Goal: Transaction & Acquisition: Purchase product/service

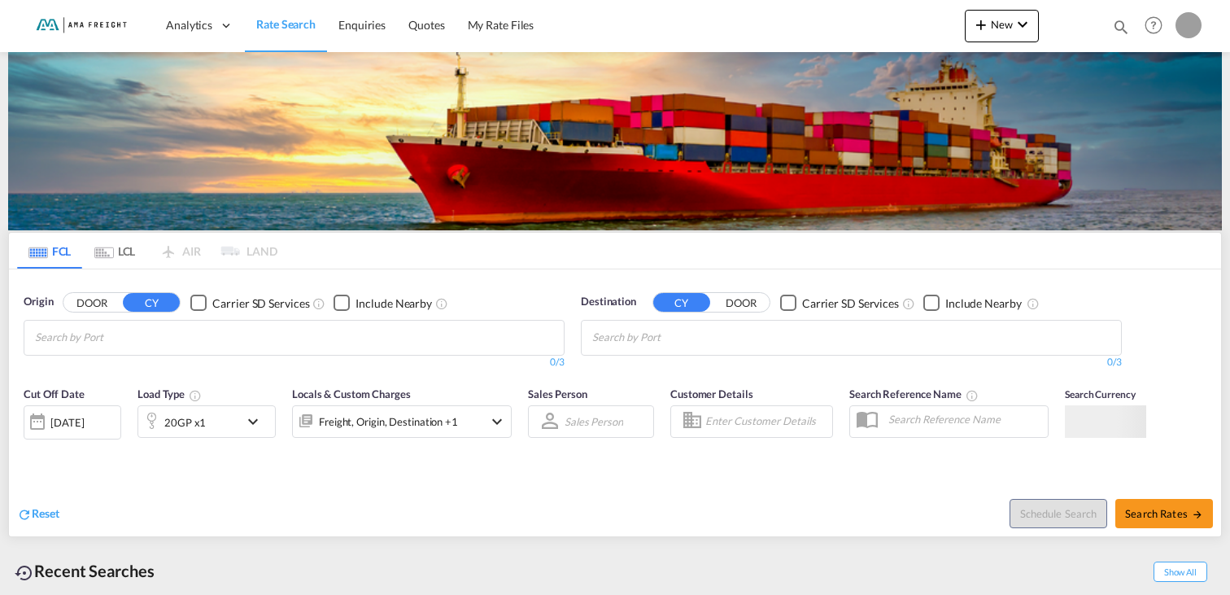
type input "[PERSON_NAME][EMAIL_ADDRESS][DOMAIN_NAME]"
click at [594, 347] on body "Analytics Reports Rate Search Enquiries Quotes My Rate Files Analytics" at bounding box center [615, 297] width 1230 height 595
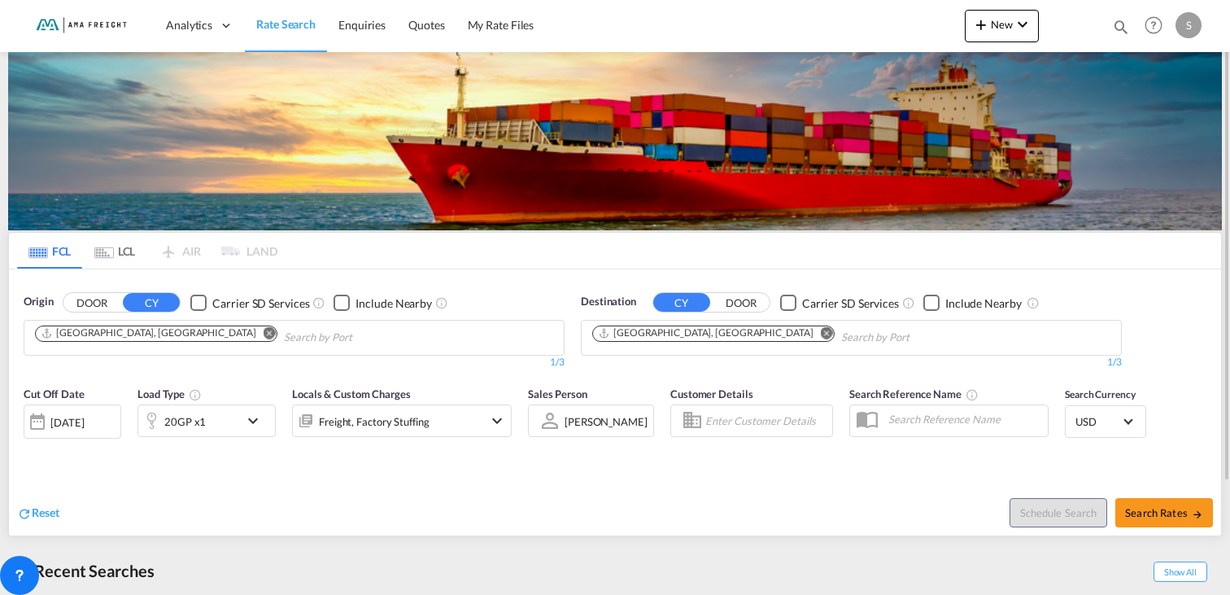
click at [264, 327] on md-icon "Remove" at bounding box center [270, 332] width 12 height 12
click at [136, 331] on body "Analytics Reports Rate Search Enquiries Quotes My Rate Files Analytics" at bounding box center [615, 297] width 1230 height 595
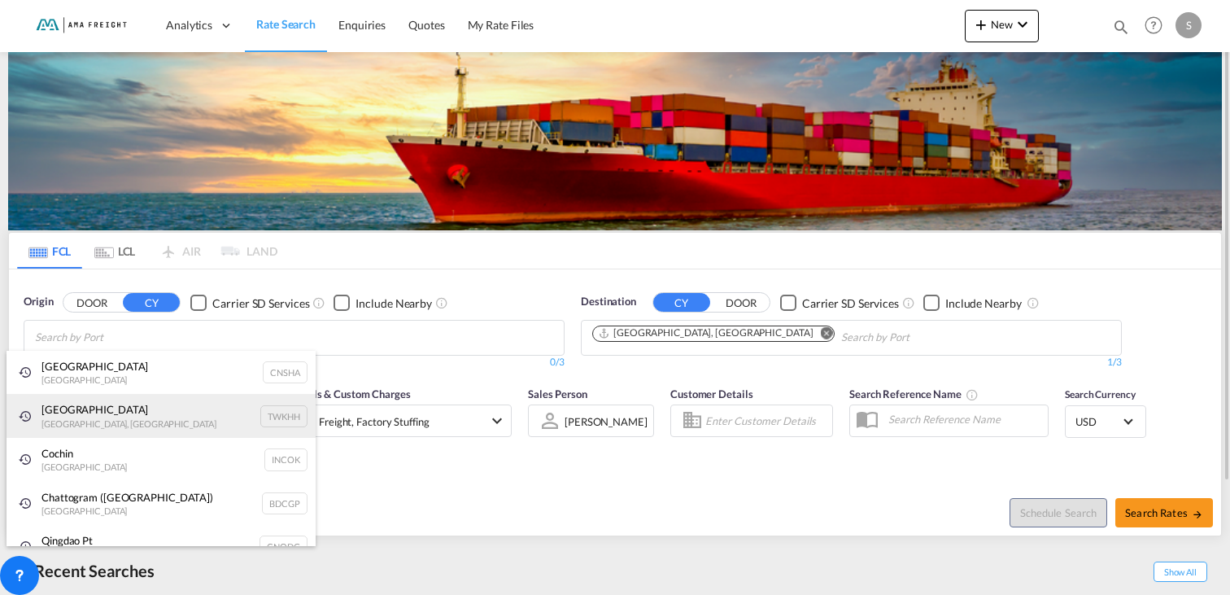
click at [107, 425] on div "[GEOGRAPHIC_DATA] [GEOGRAPHIC_DATA], Province of [GEOGRAPHIC_DATA] TWKHH" at bounding box center [161, 416] width 309 height 44
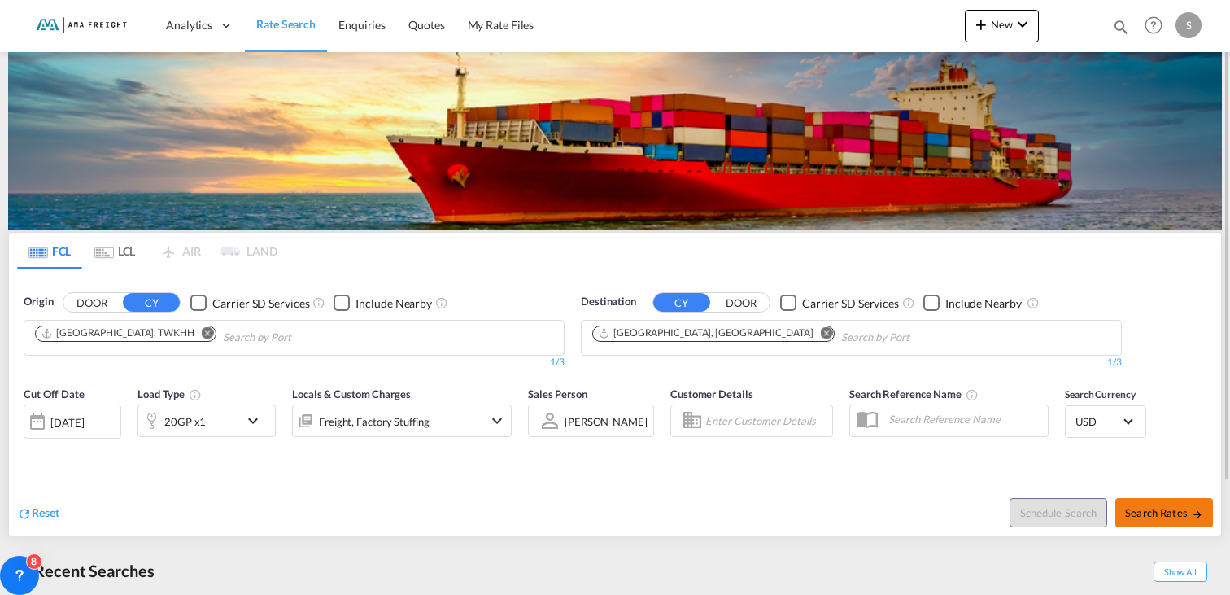
click at [1200, 511] on md-icon "icon-arrow-right" at bounding box center [1197, 514] width 11 height 11
type input "TWKHH to DEHAM / [DATE]"
click at [62, 419] on div "[DATE]" at bounding box center [66, 422] width 33 height 15
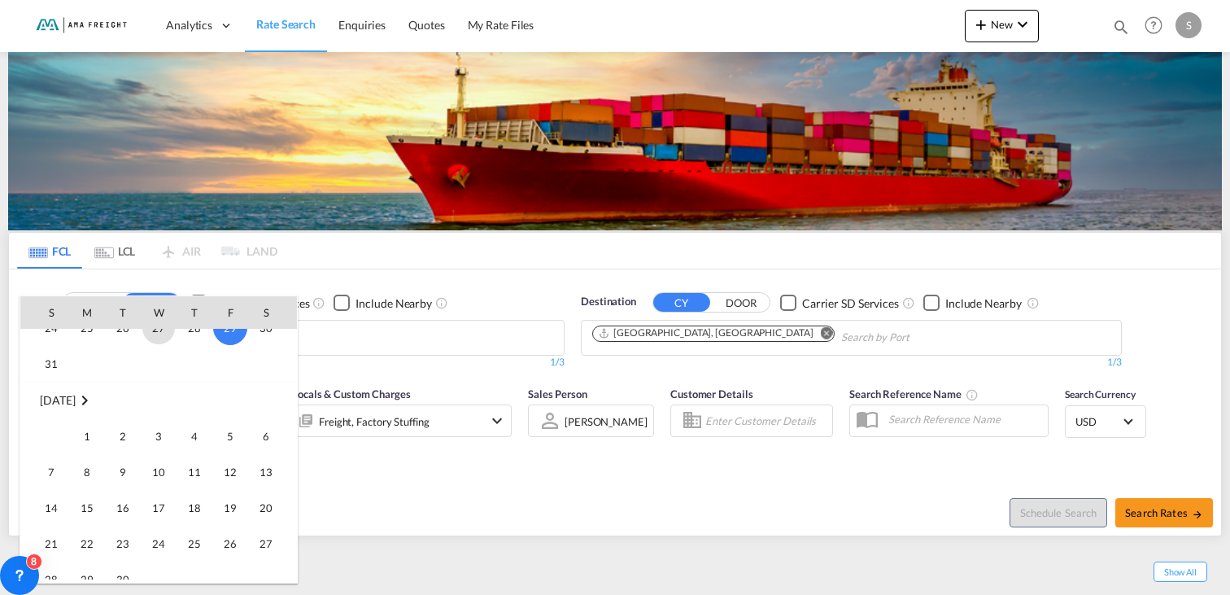
scroll to position [891, 0]
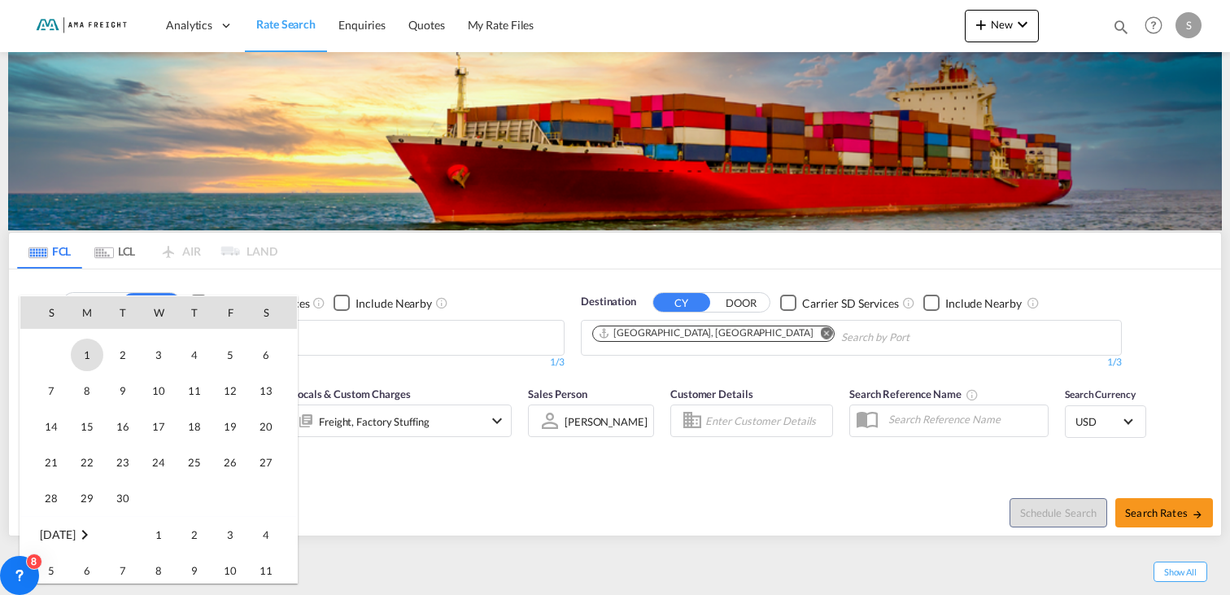
click at [87, 352] on span "1" at bounding box center [87, 355] width 33 height 33
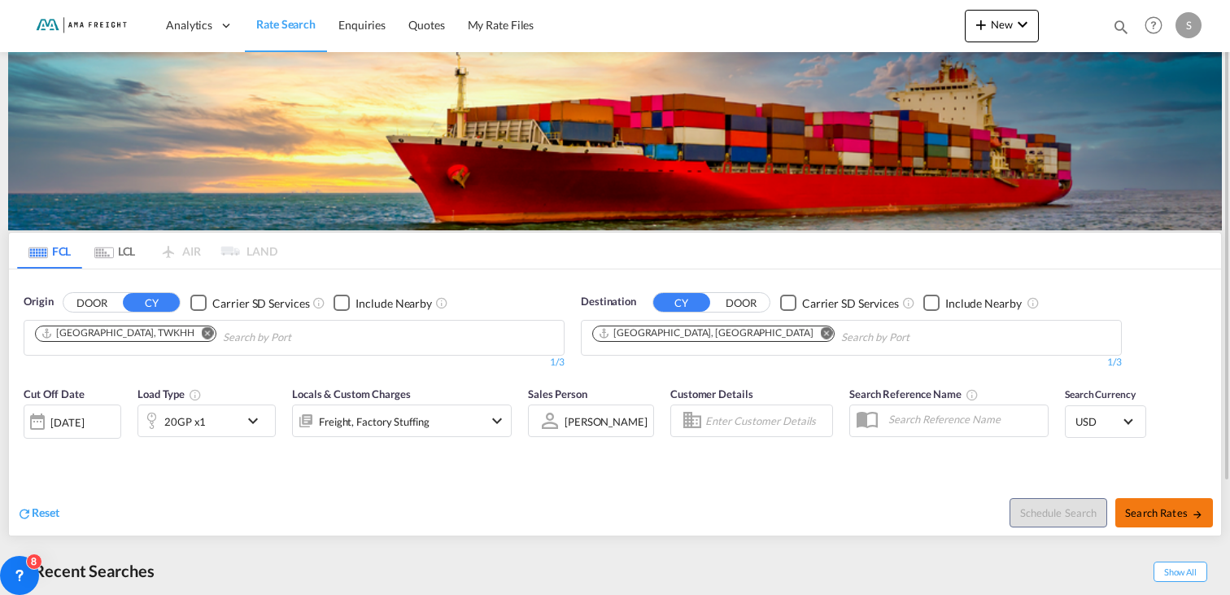
click at [1154, 510] on span "Search Rates" at bounding box center [1164, 512] width 78 height 13
type input "TWKHH to DEHAM / [DATE]"
click at [254, 423] on md-icon "icon-chevron-down" at bounding box center [257, 421] width 28 height 20
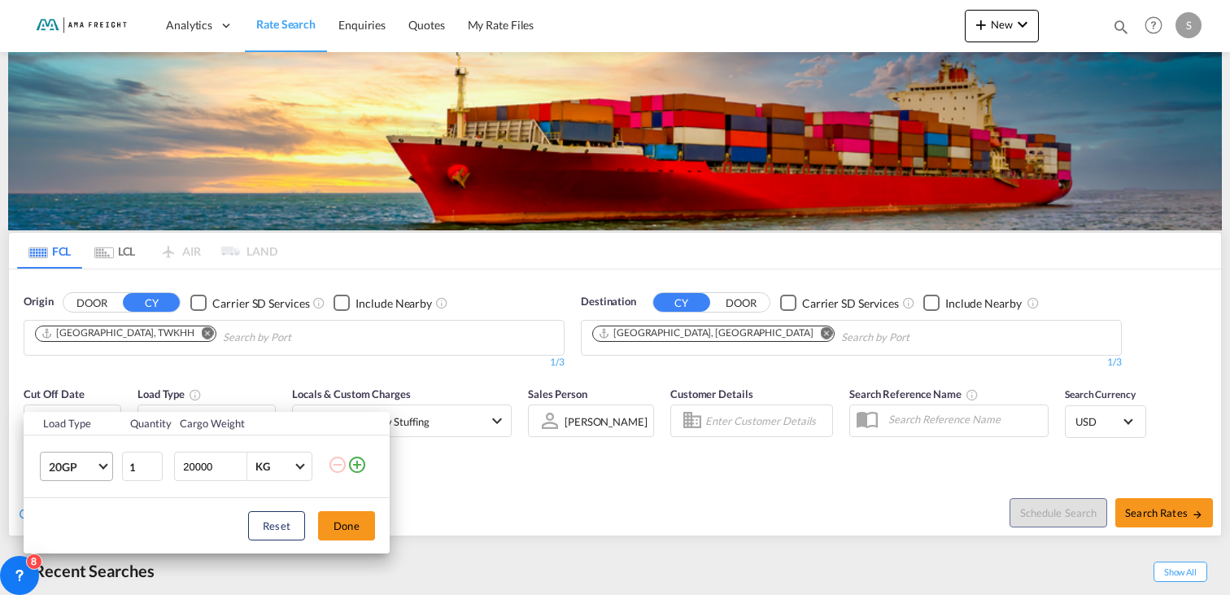
click at [98, 461] on md-select-value "20GP" at bounding box center [79, 466] width 65 height 28
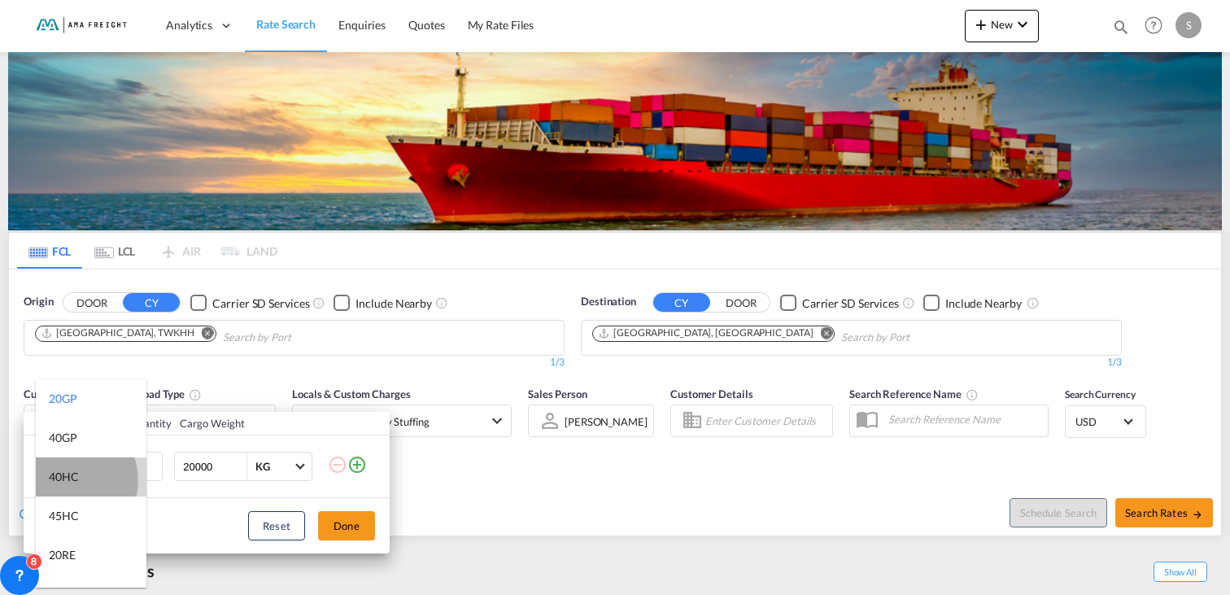
click at [62, 480] on div "40HC" at bounding box center [64, 477] width 30 height 16
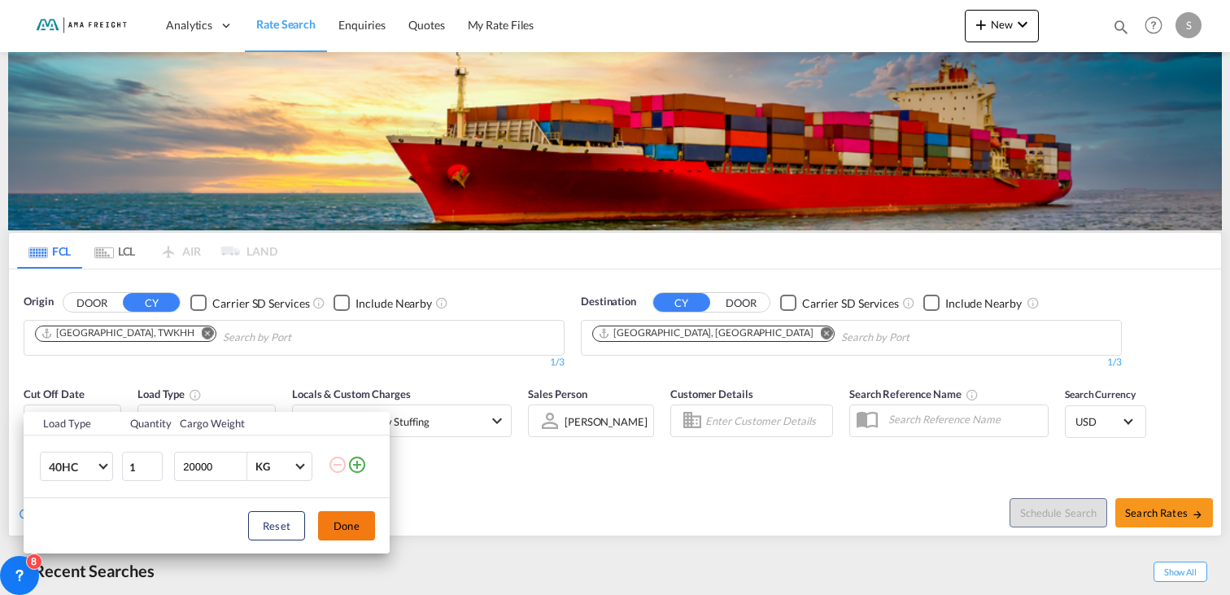
click at [339, 521] on button "Done" at bounding box center [346, 525] width 57 height 29
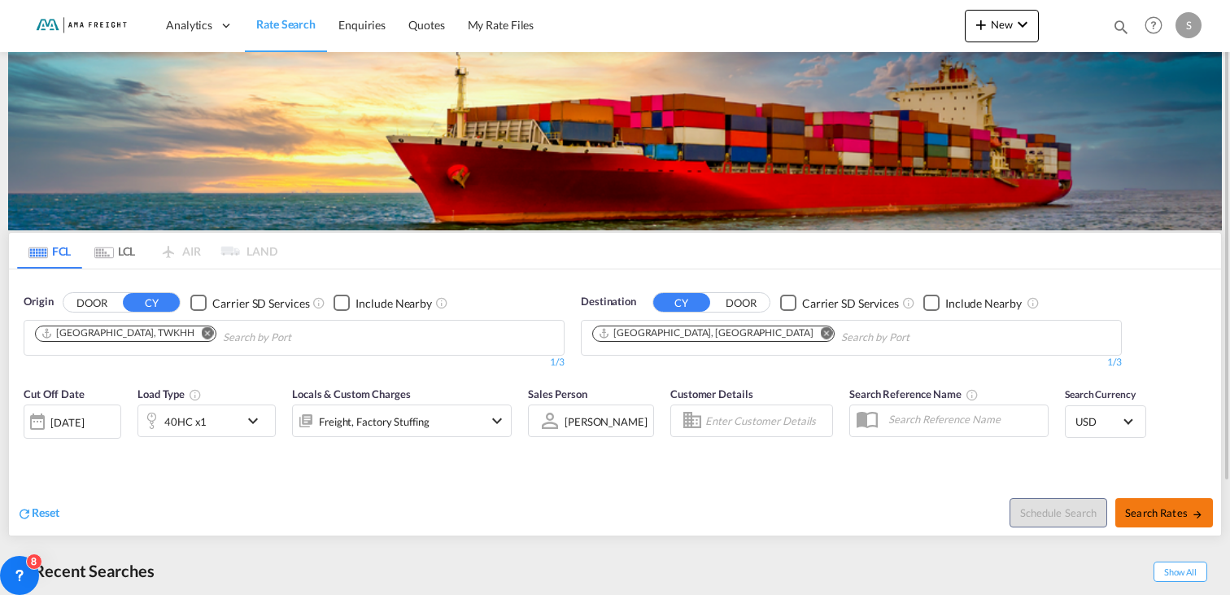
click at [1190, 509] on span "Search Rates" at bounding box center [1164, 512] width 78 height 13
type input "TWKHH to DEHAM / [DATE]"
